Goal: Use online tool/utility: Utilize a website feature to perform a specific function

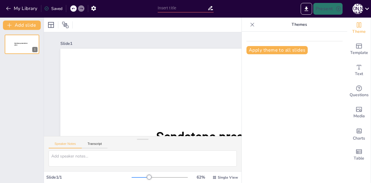
type input "New Sendsteps"
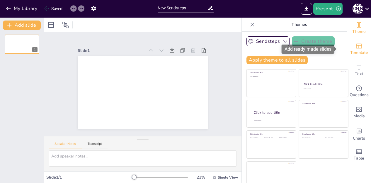
click at [351, 51] on span "Template" at bounding box center [359, 52] width 18 height 6
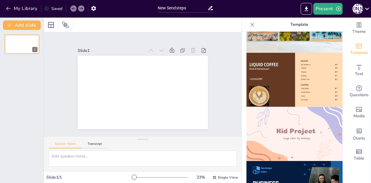
scroll to position [362, 0]
click at [302, 125] on img at bounding box center [294, 134] width 96 height 54
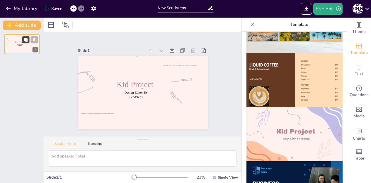
click at [29, 39] on button at bounding box center [25, 39] width 7 height 7
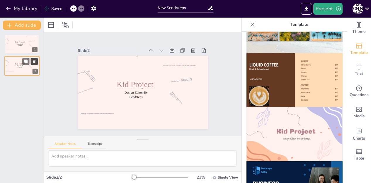
click at [36, 61] on icon at bounding box center [34, 61] width 4 height 4
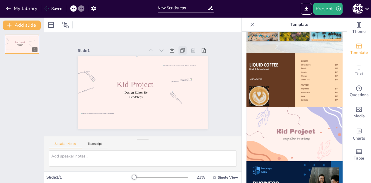
click at [181, 48] on icon at bounding box center [182, 49] width 3 height 3
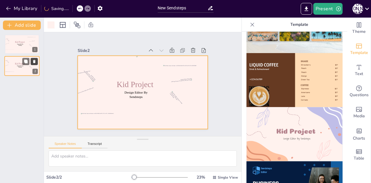
click at [34, 58] on button at bounding box center [34, 61] width 7 height 7
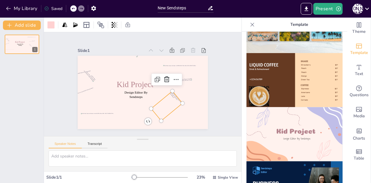
click at [31, 115] on div "Design Editor By Sendsteps Kid Project 1" at bounding box center [22, 106] width 44 height 153
click at [326, 13] on button "Present" at bounding box center [327, 9] width 29 height 12
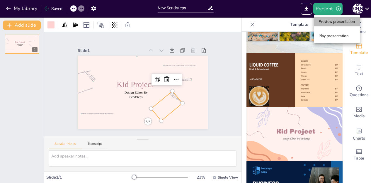
click at [332, 22] on li "Preview presentation" at bounding box center [336, 21] width 46 height 9
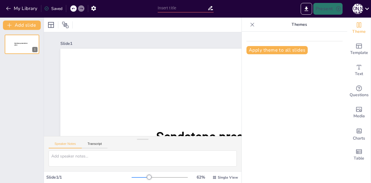
type input "New Sendsteps"
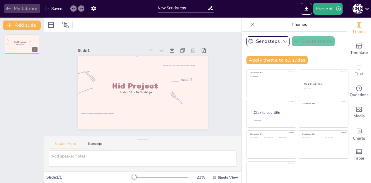
click at [7, 6] on icon "button" at bounding box center [9, 9] width 6 height 6
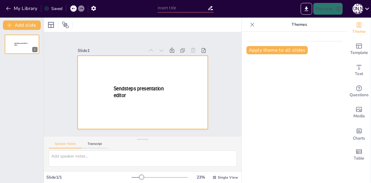
type input "New Sendsteps"
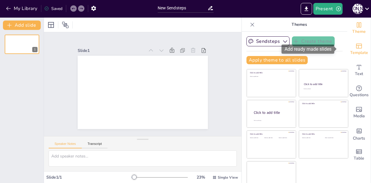
click at [355, 46] on icon "Add ready made slides" at bounding box center [358, 45] width 7 height 7
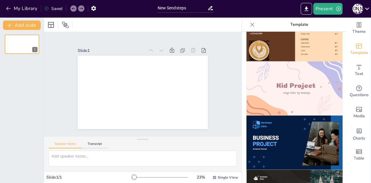
scroll to position [408, 0]
click at [299, 87] on img at bounding box center [294, 88] width 96 height 54
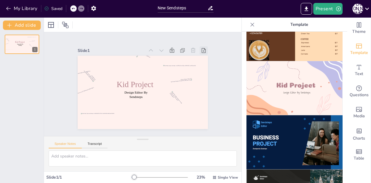
click at [201, 48] on icon at bounding box center [203, 50] width 4 height 5
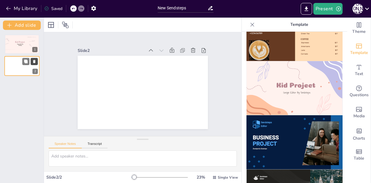
click at [34, 61] on icon at bounding box center [34, 61] width 2 height 3
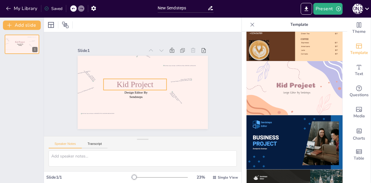
click at [129, 76] on div "Design Editor By Sendsteps Kid Project" at bounding box center [143, 92] width 130 height 73
